Goal: Task Accomplishment & Management: Manage account settings

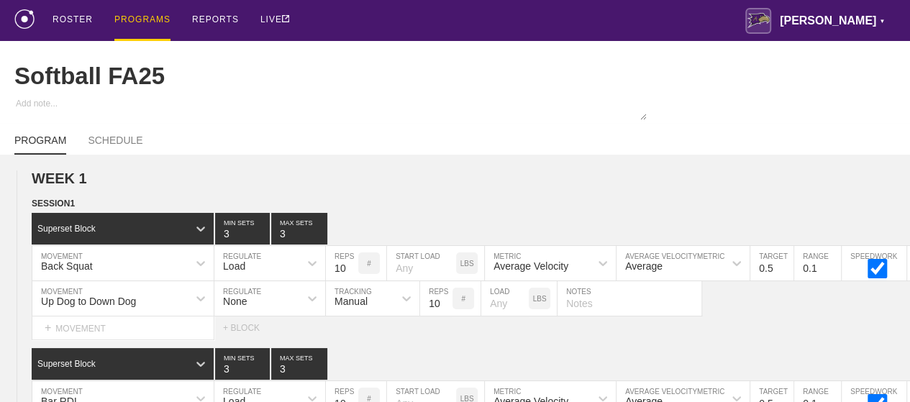
click at [135, 19] on div "PROGRAMS" at bounding box center [142, 20] width 56 height 41
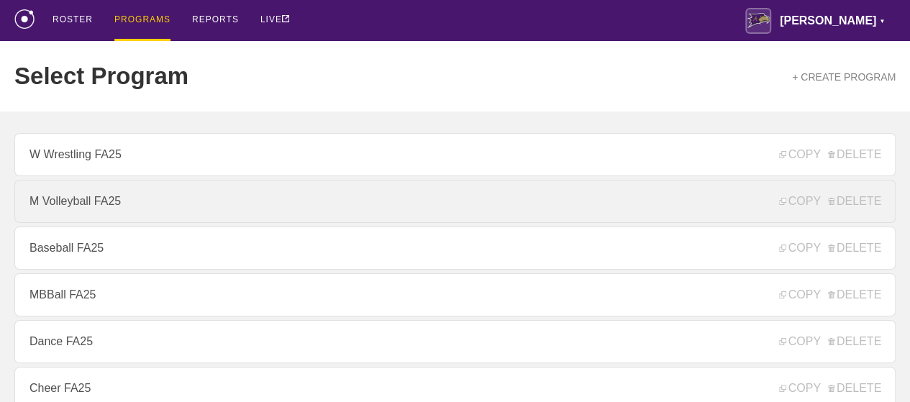
click at [109, 205] on link "M Volleyball FA25" at bounding box center [455, 201] width 882 height 43
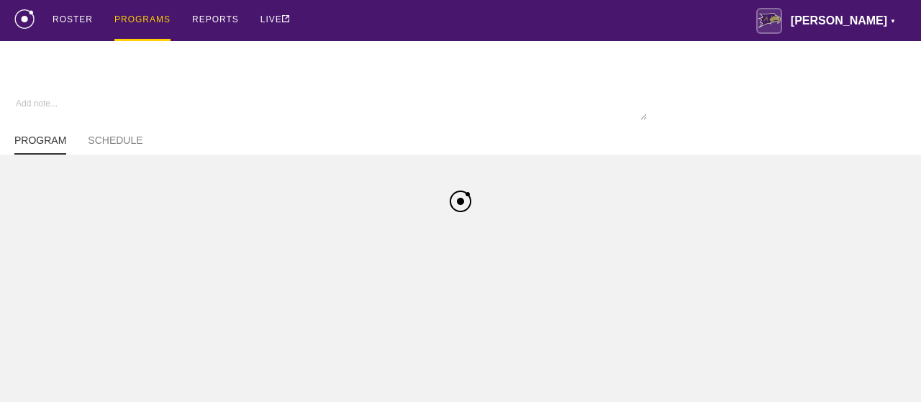
type textarea "x"
type input "M Volleyball FA25"
